Goal: Check status: Check status

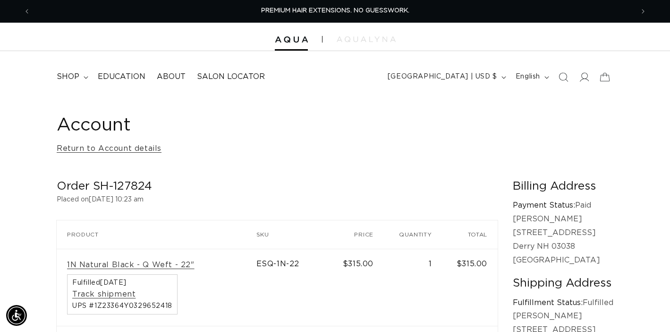
select select "43843879108836"
select select "43843880943844"
select select "43843879764196"
click at [124, 147] on link "Return to Account details" at bounding box center [109, 149] width 105 height 14
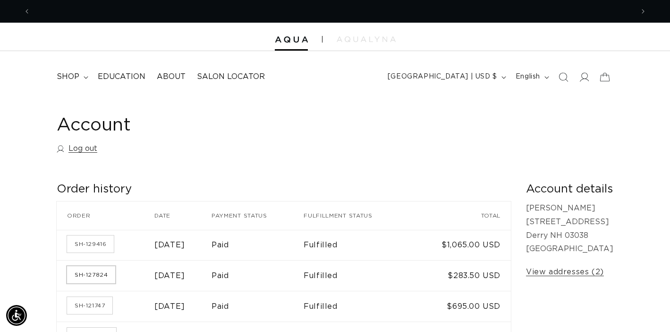
scroll to position [0, 1207]
click at [109, 275] on link "SH-127824" at bounding box center [91, 274] width 48 height 17
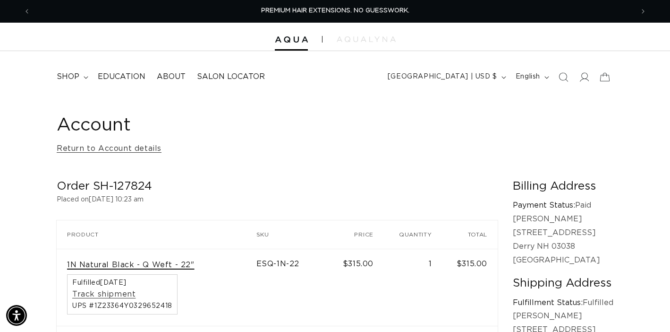
click at [123, 265] on link "1N Natural Black - Q Weft - 22"" at bounding box center [131, 265] width 128 height 10
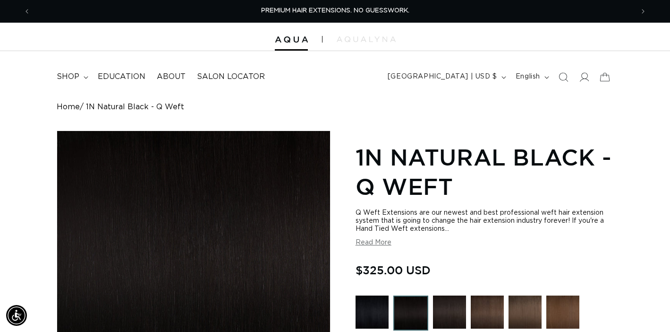
select select "unhelpful desc"
select select "43843879108836"
select select "43843880943844"
select select "43843879764196"
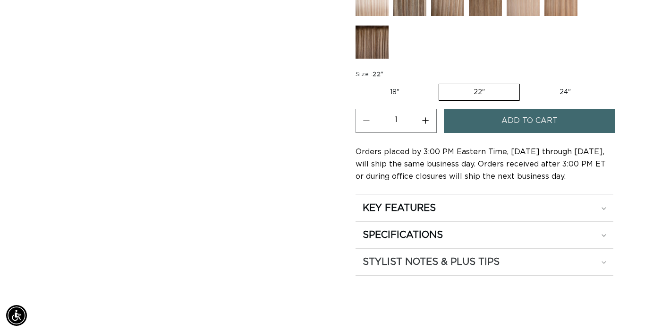
click at [607, 260] on summary "STYLIST NOTES & PLUS TIPS" at bounding box center [485, 261] width 258 height 26
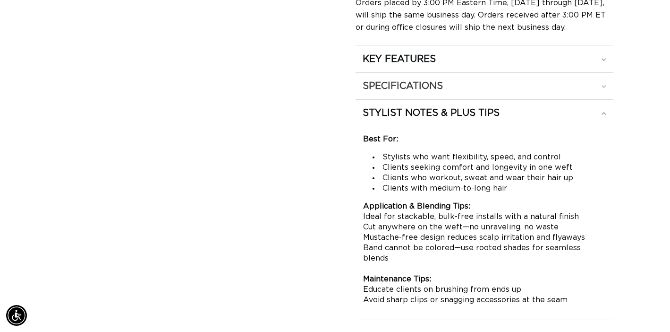
click at [605, 92] on div "SPECIFICATIONS" at bounding box center [485, 86] width 244 height 12
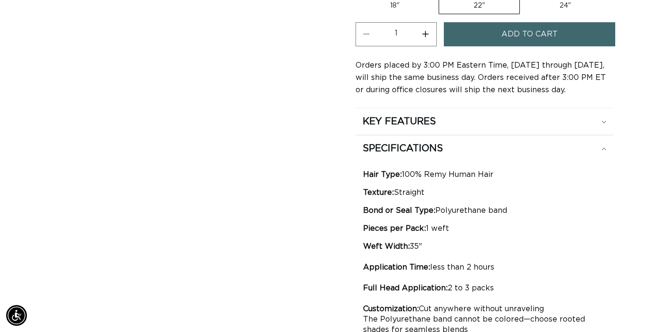
scroll to position [0, 603]
